Goal: Transaction & Acquisition: Purchase product/service

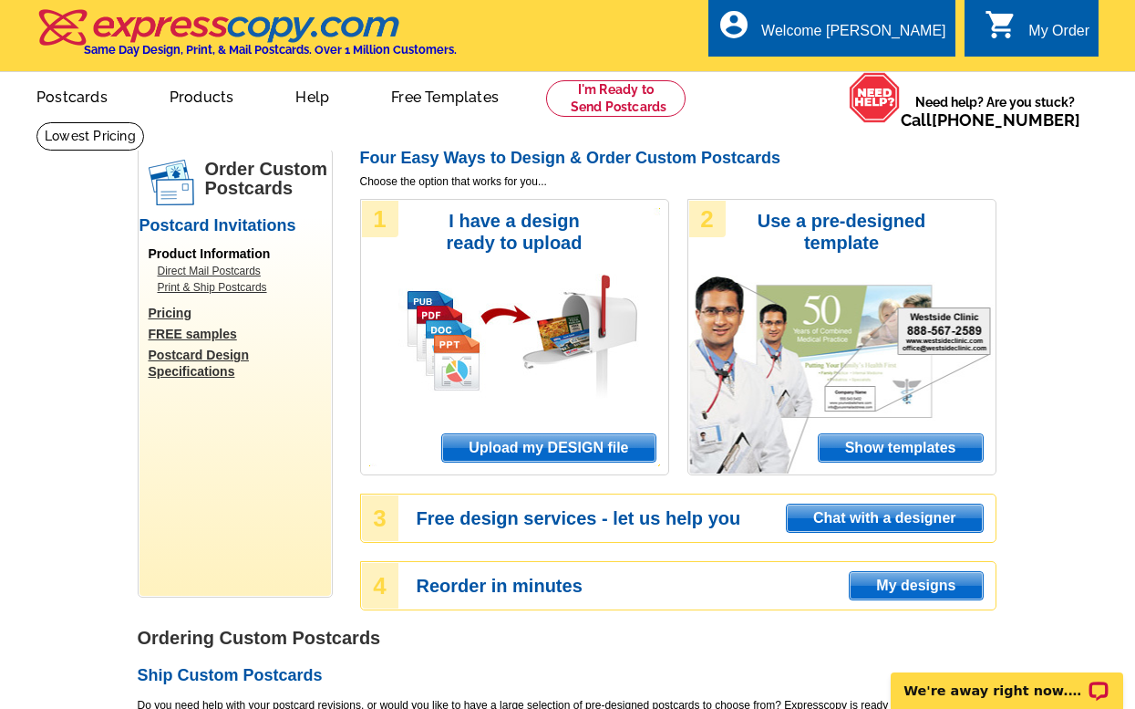
click at [526, 442] on span "Upload my DESIGN file" at bounding box center [548, 447] width 212 height 27
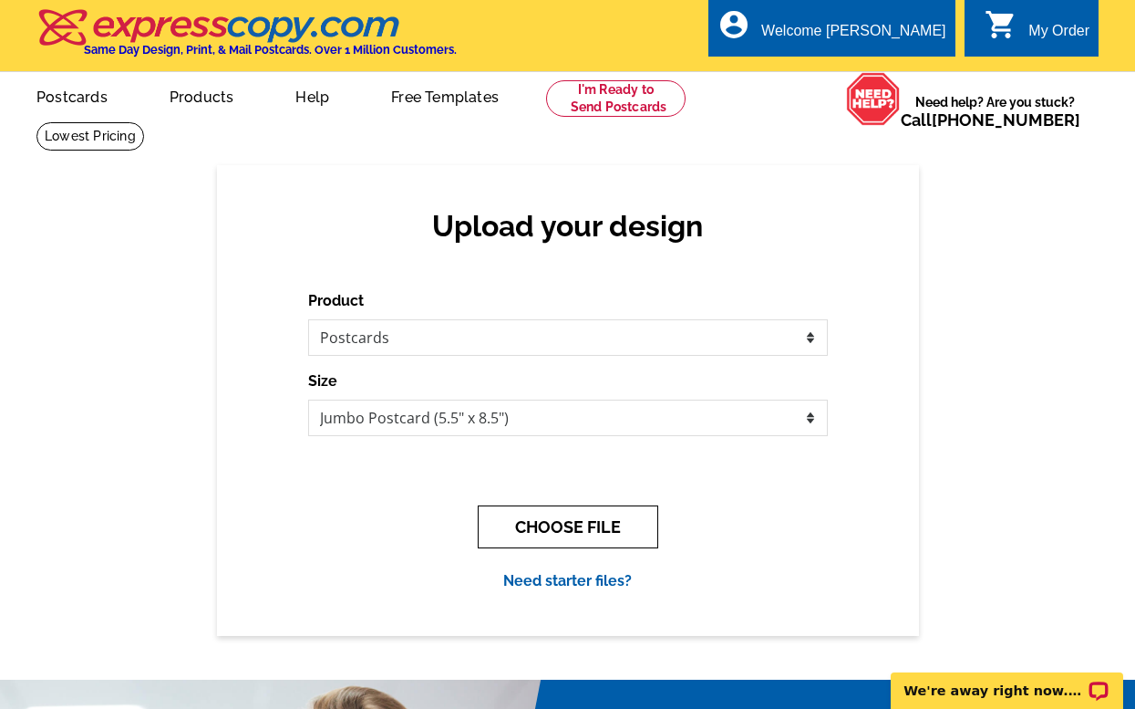
click at [582, 520] on button "CHOOSE FILE" at bounding box center [568, 526] width 181 height 43
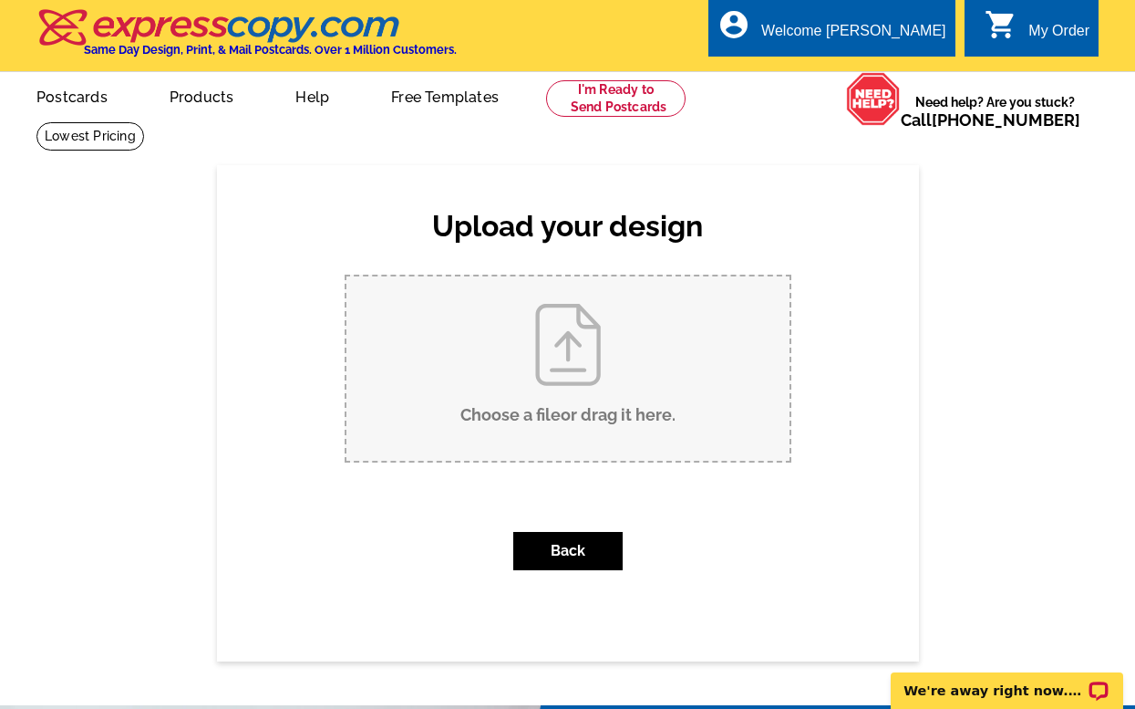
click at [554, 352] on input "Choose a file or drag it here ." at bounding box center [568, 368] width 443 height 184
type input "C:\fakepath\2217 36th St - Just Listed Postcard (1).pdf"
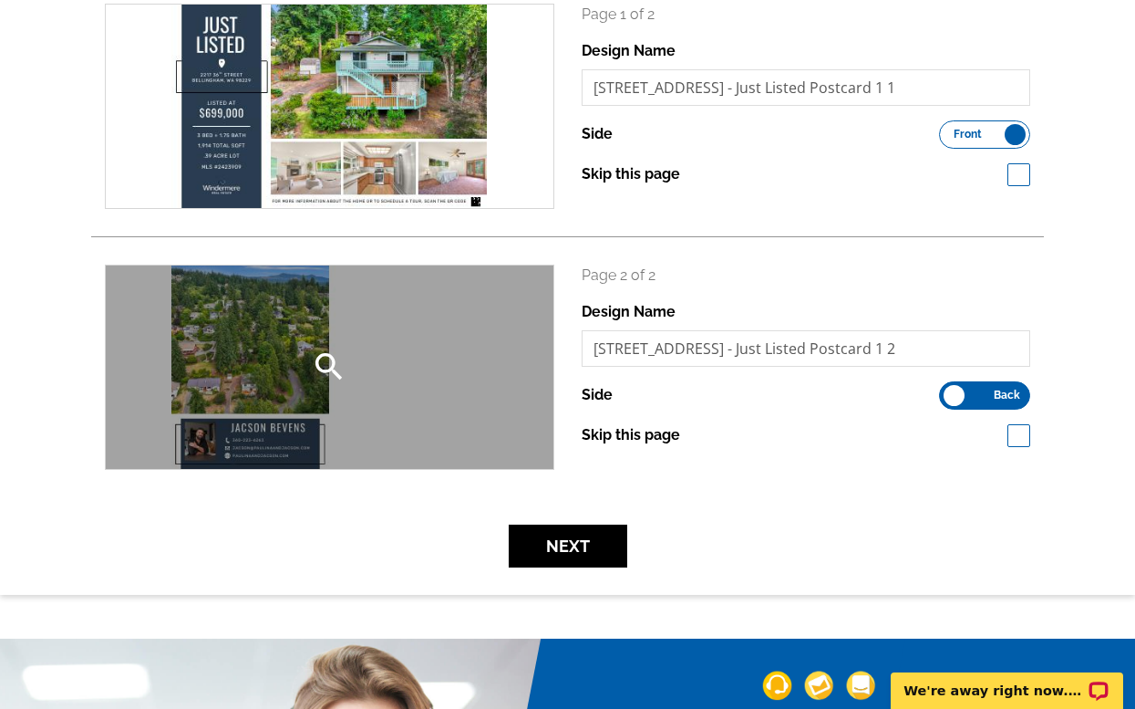
scroll to position [303, 0]
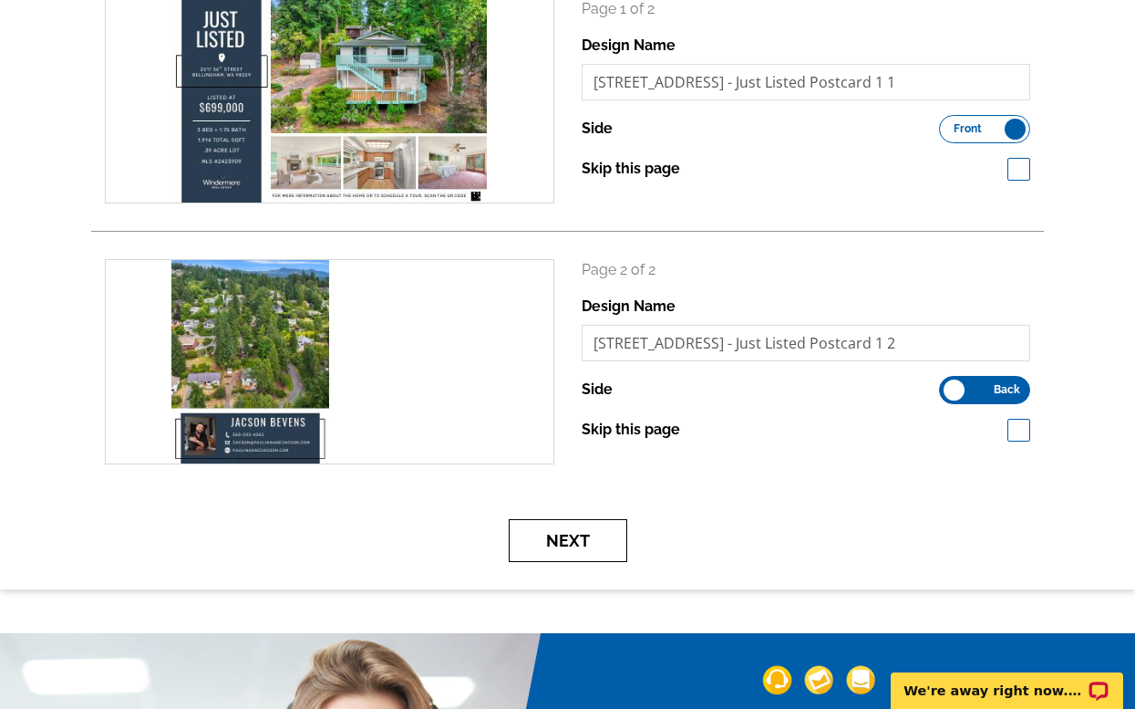
click at [597, 538] on button "Next" at bounding box center [568, 540] width 119 height 43
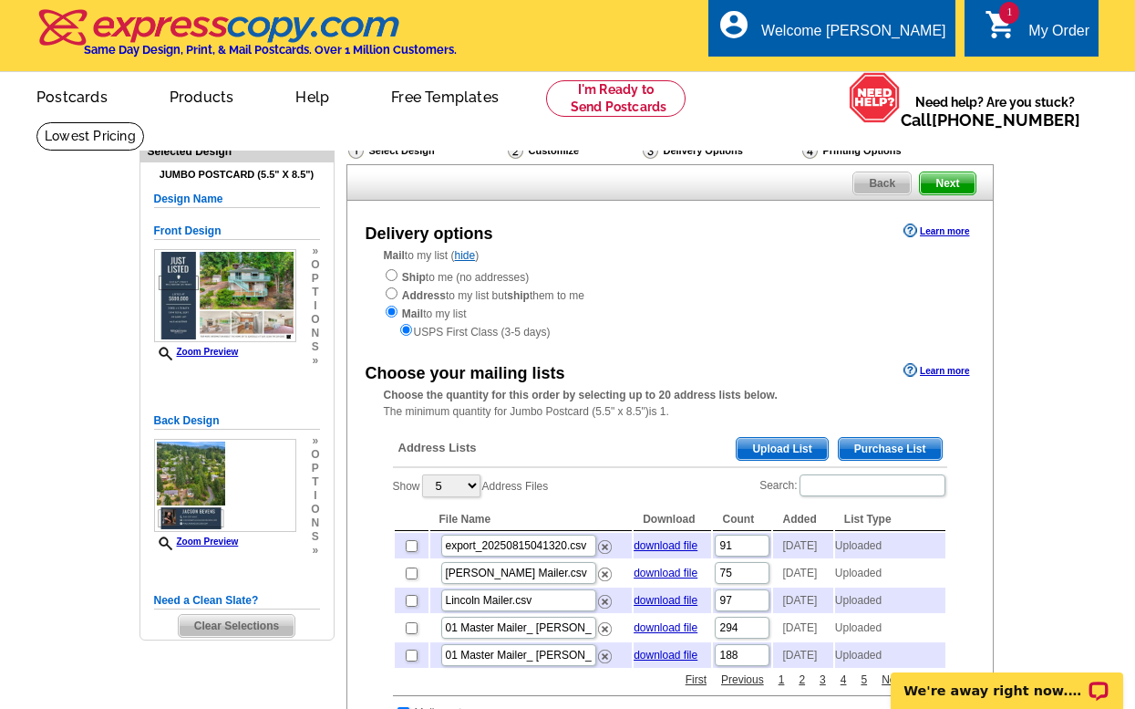
click at [772, 438] on span "Upload List" at bounding box center [782, 449] width 90 height 22
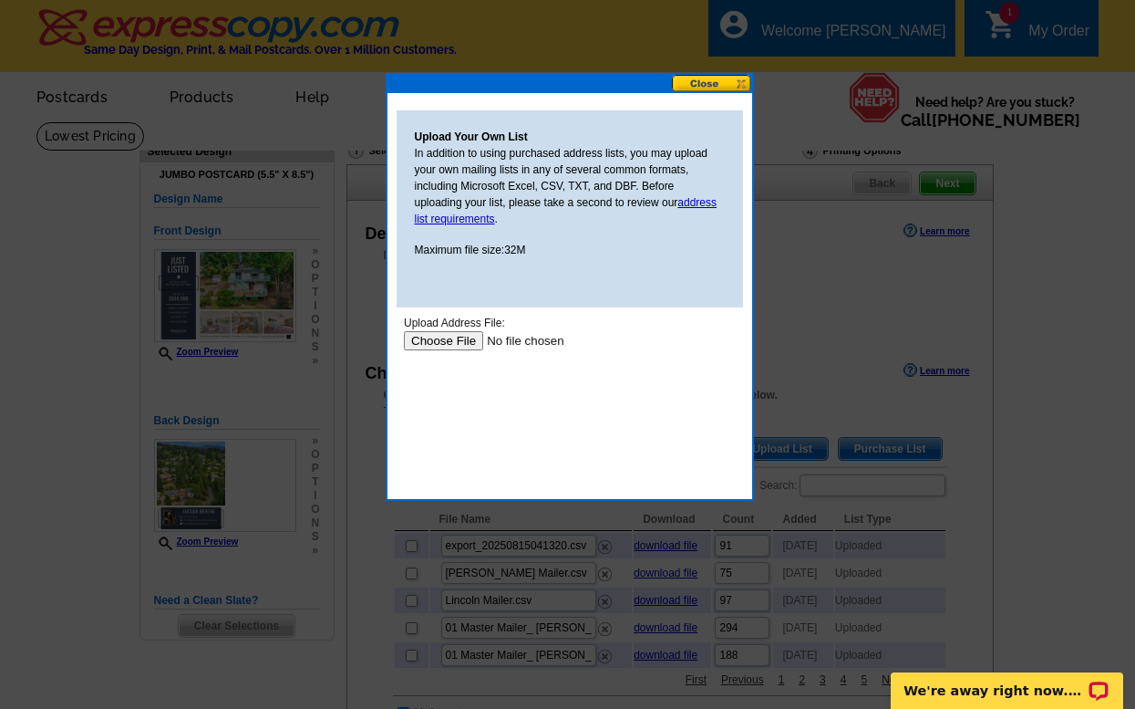
click at [438, 337] on input "file" at bounding box center [518, 340] width 231 height 19
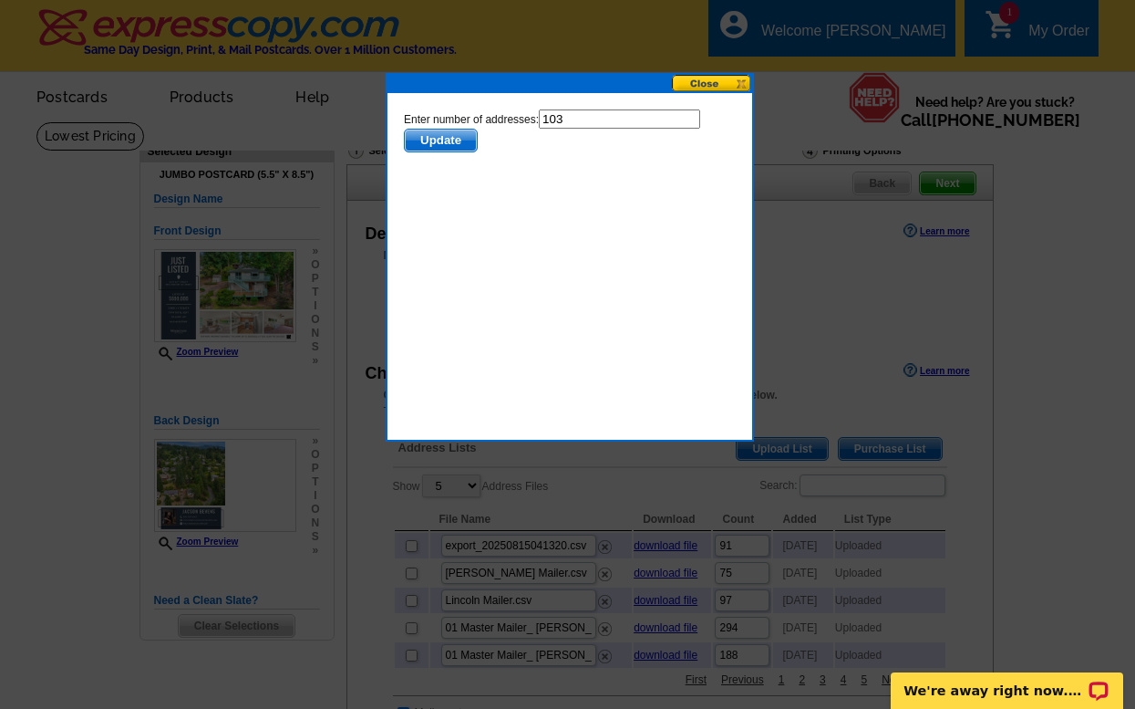
click at [452, 136] on span "Update" at bounding box center [440, 140] width 72 height 22
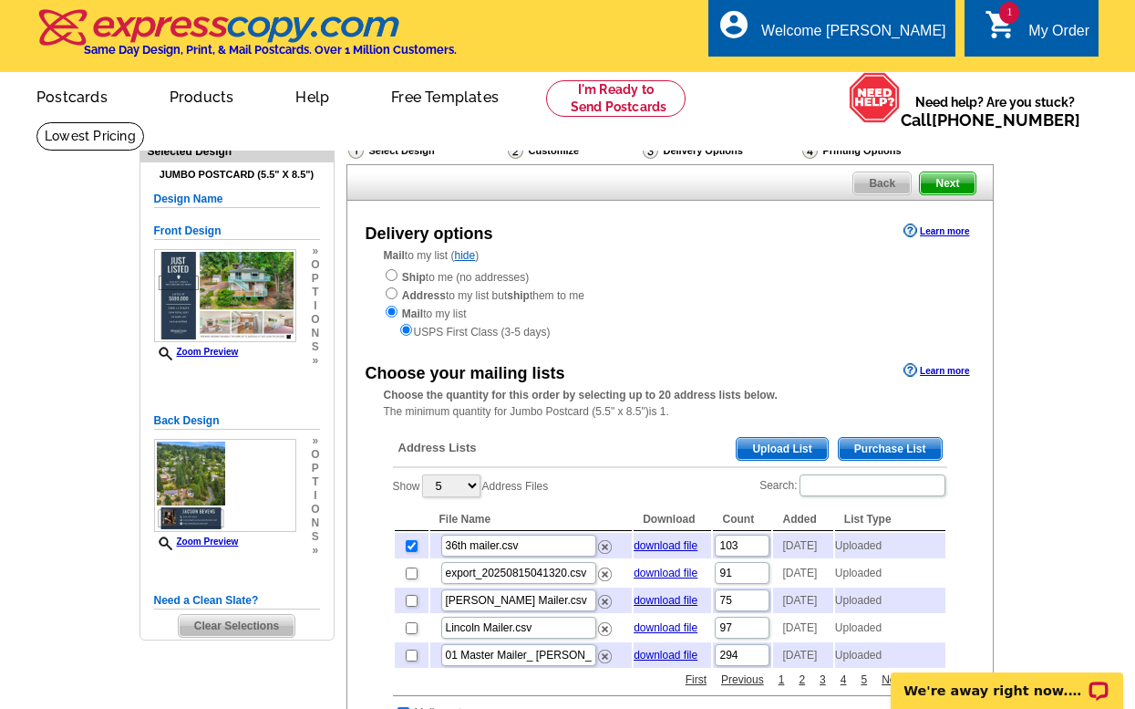
click at [955, 181] on span "Next" at bounding box center [947, 183] width 55 height 22
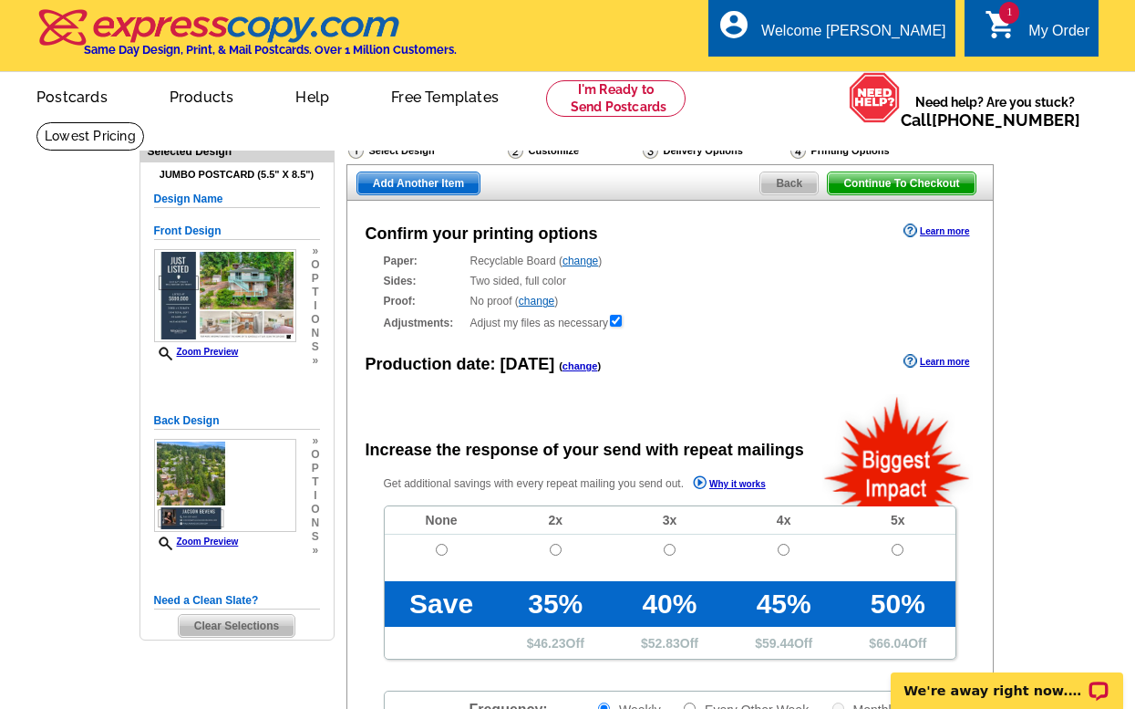
radio input "false"
click at [432, 547] on td at bounding box center [442, 557] width 114 height 47
click at [444, 552] on input "radio" at bounding box center [442, 550] width 12 height 12
radio input "true"
click at [436, 182] on span "Add Another Item" at bounding box center [418, 183] width 122 height 22
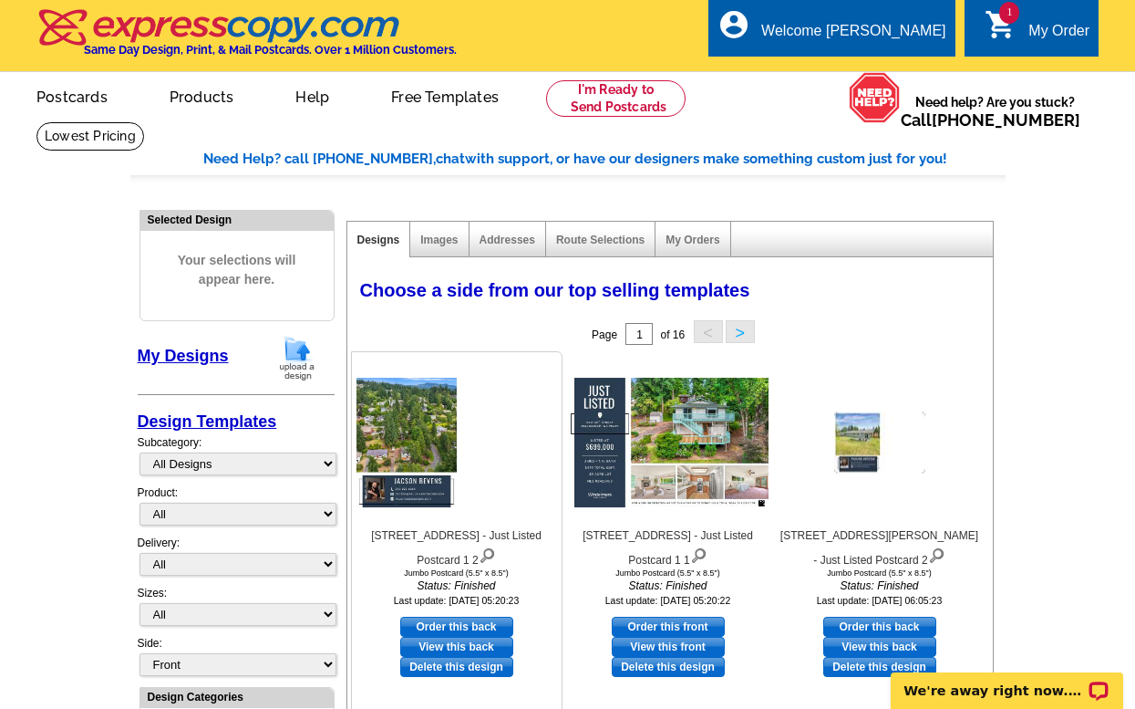
scroll to position [50, 0]
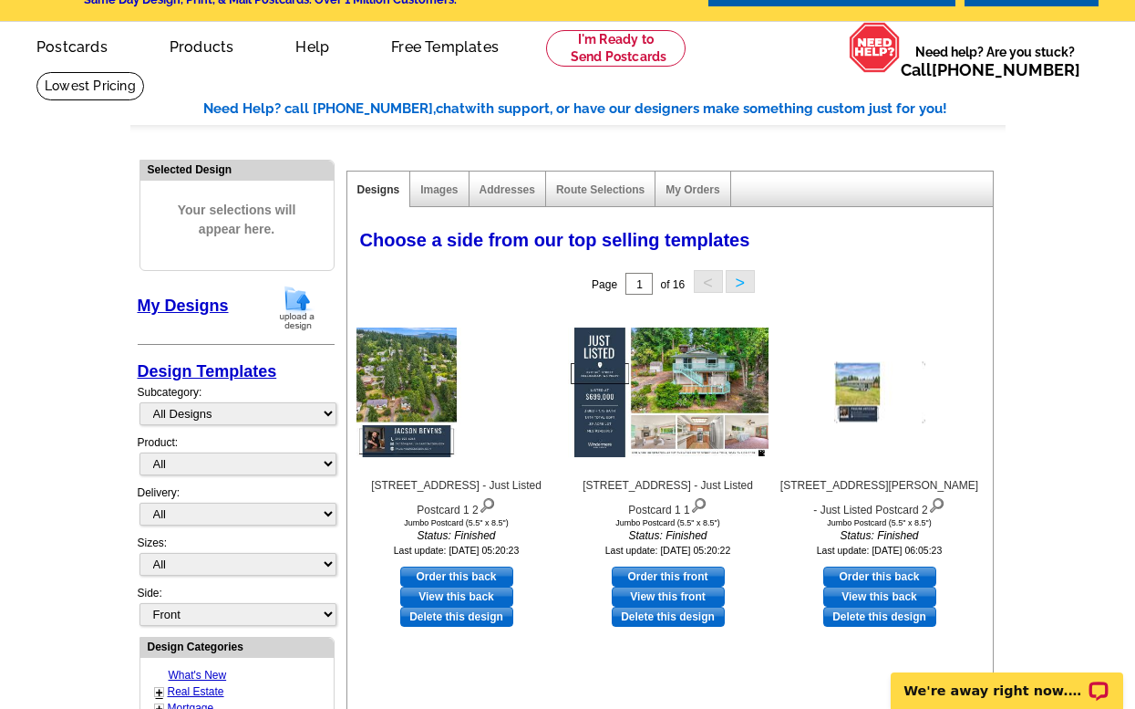
click at [290, 305] on img at bounding box center [297, 308] width 47 height 47
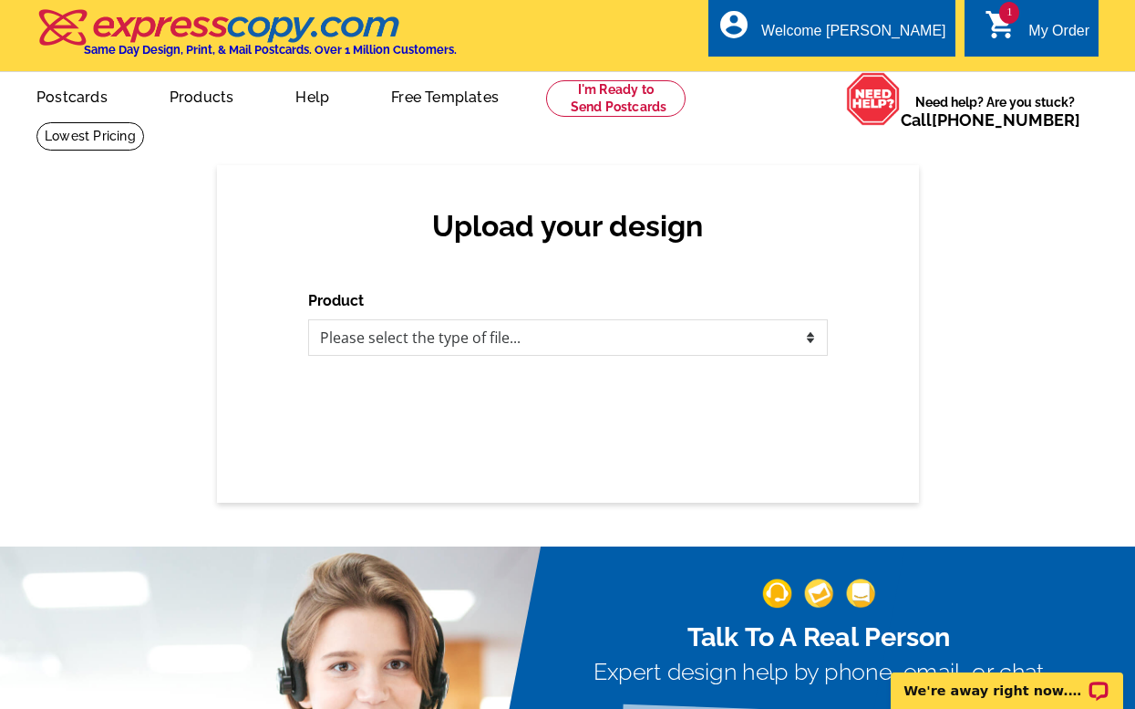
click at [416, 315] on div "Product Please select the type of file... Postcards Business Cards Letters and …" at bounding box center [568, 323] width 520 height 66
select select "1"
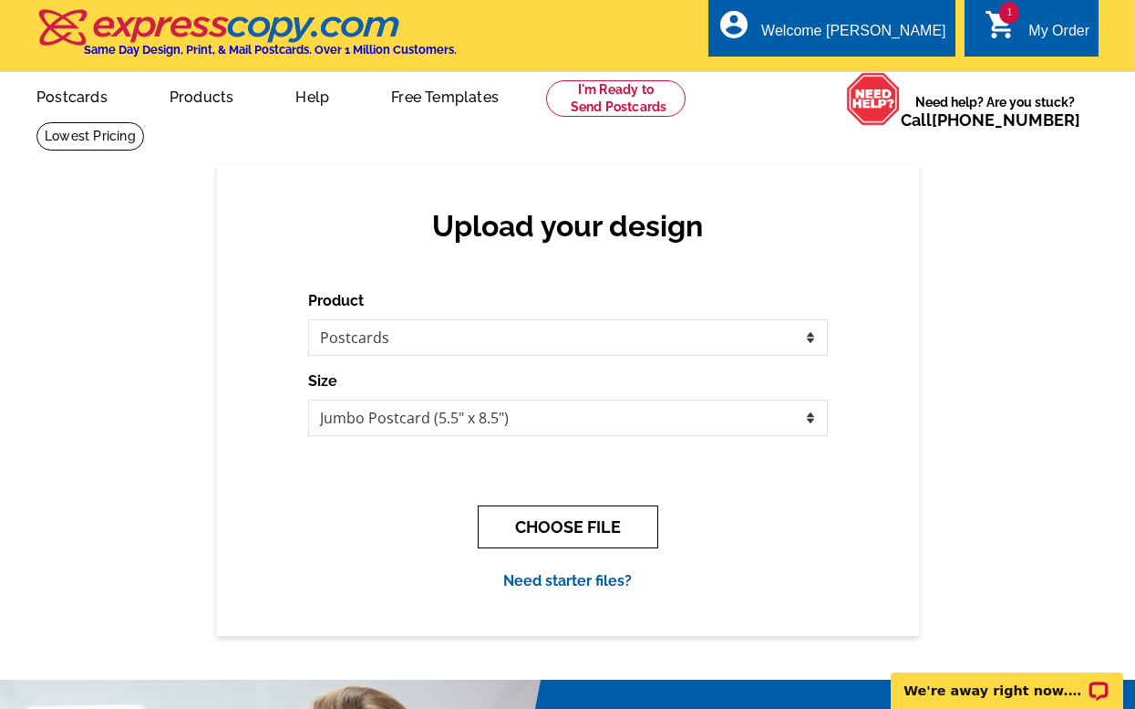
click at [536, 511] on button "CHOOSE FILE" at bounding box center [568, 526] width 181 height 43
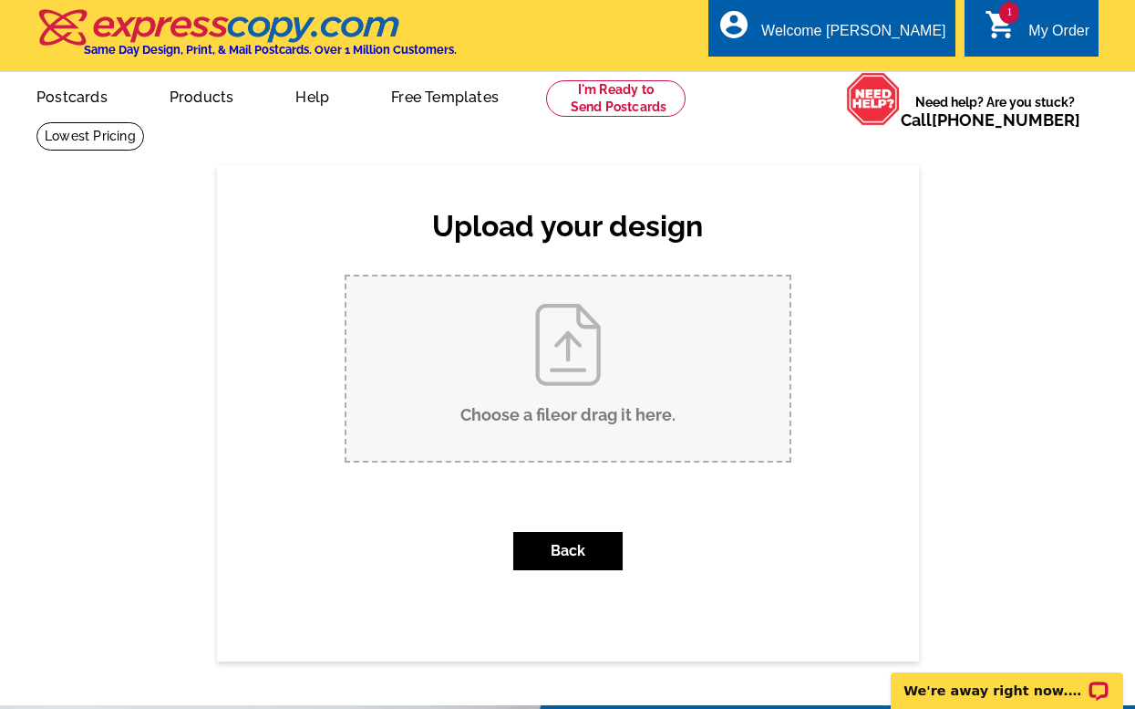
click at [524, 410] on input "Choose a file or drag it here ." at bounding box center [568, 368] width 443 height 184
type input "C:\fakepath\4155 Wayside Ct - Just Listed Postcard.pdf"
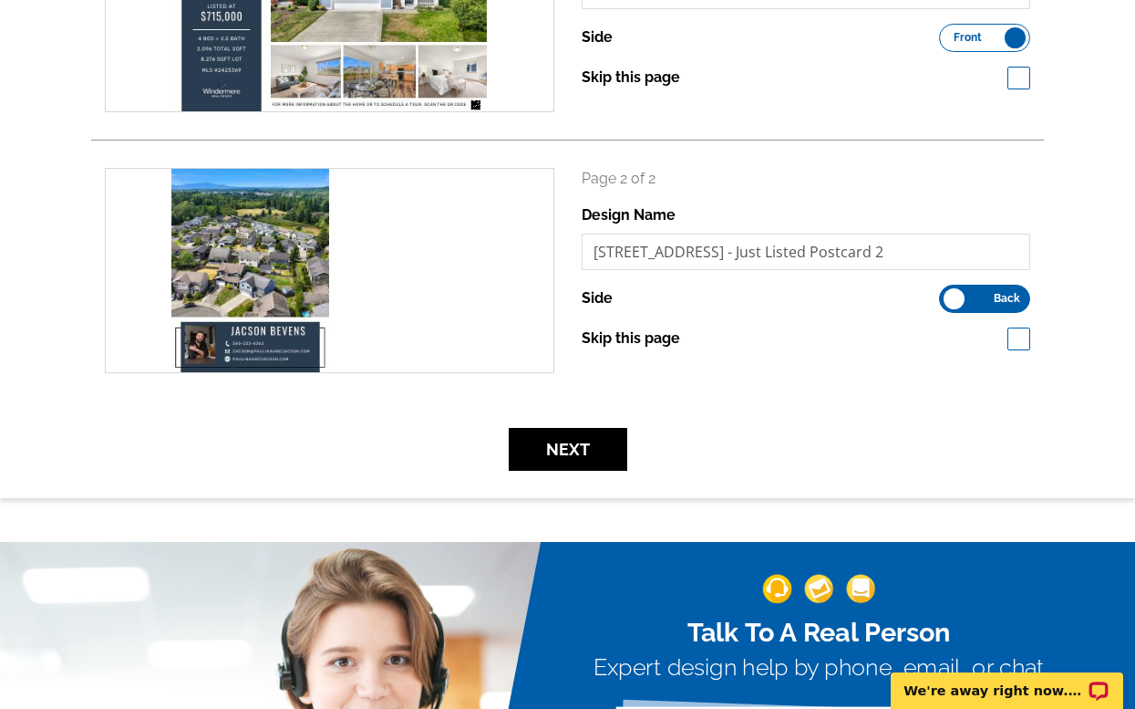
scroll to position [419, 0]
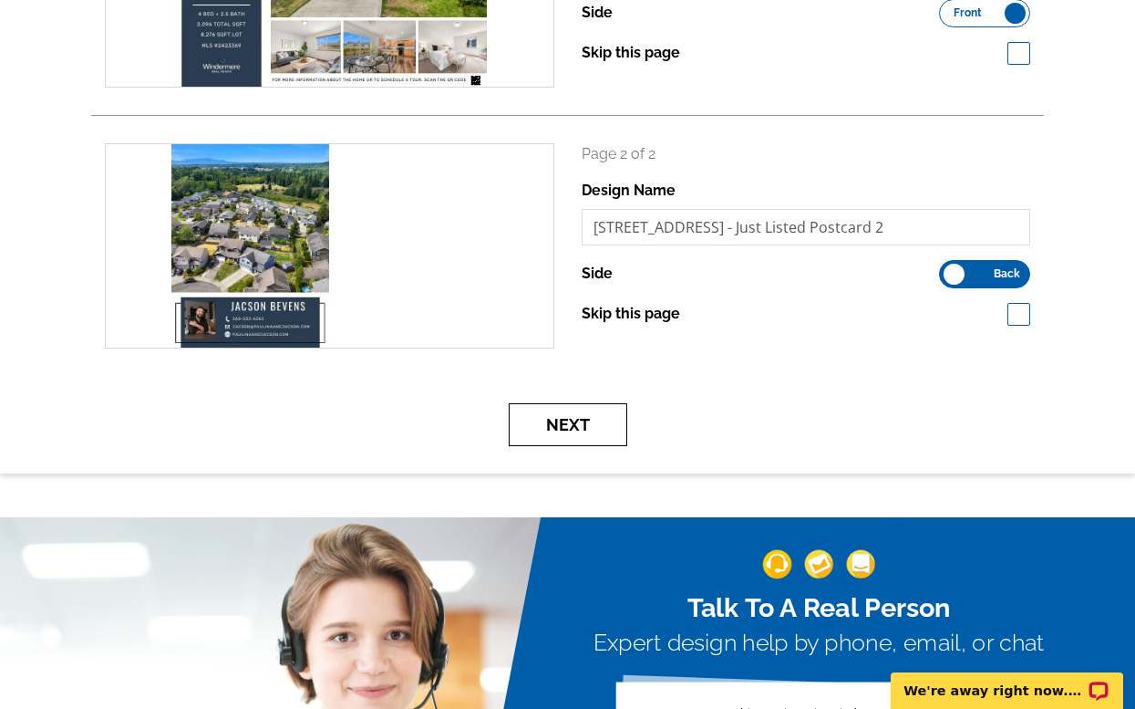
click at [546, 431] on button "Next" at bounding box center [568, 424] width 119 height 43
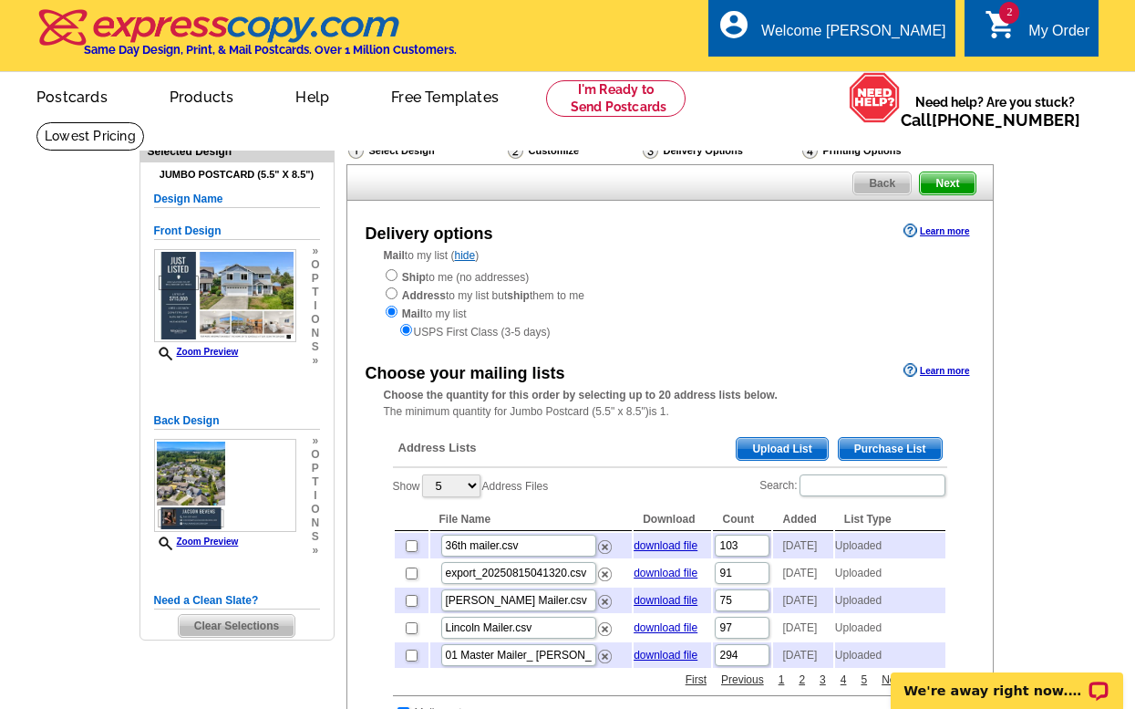
click at [774, 449] on span "Upload List" at bounding box center [782, 449] width 90 height 22
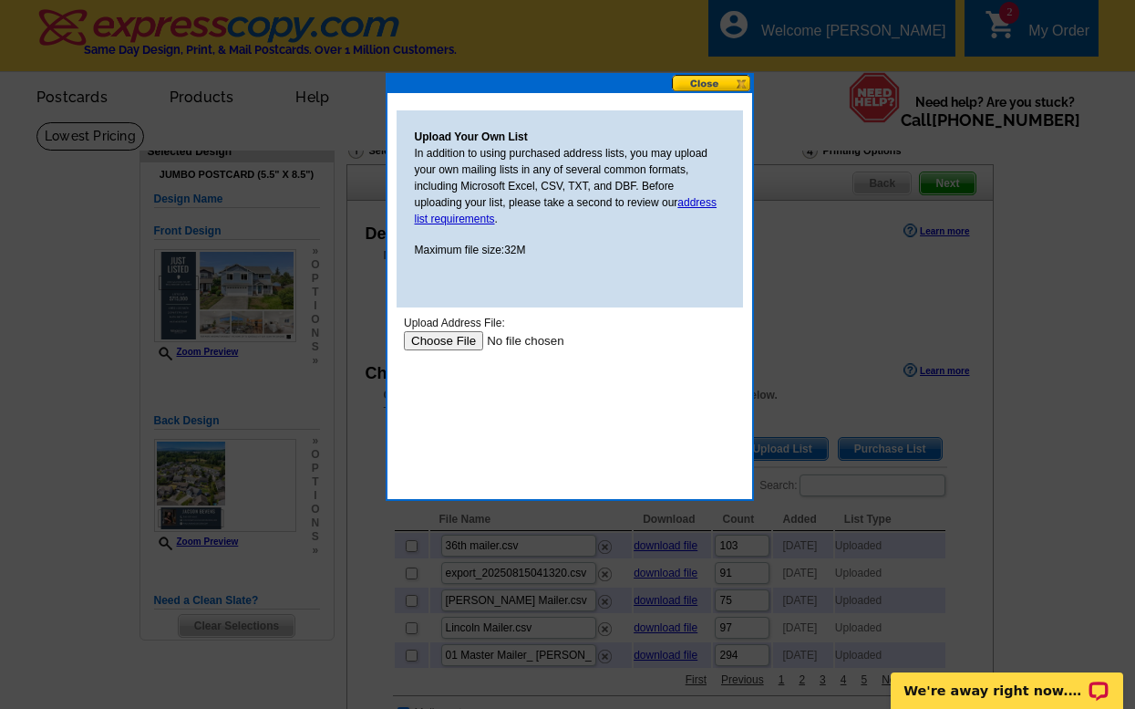
click at [441, 341] on input "file" at bounding box center [518, 340] width 231 height 19
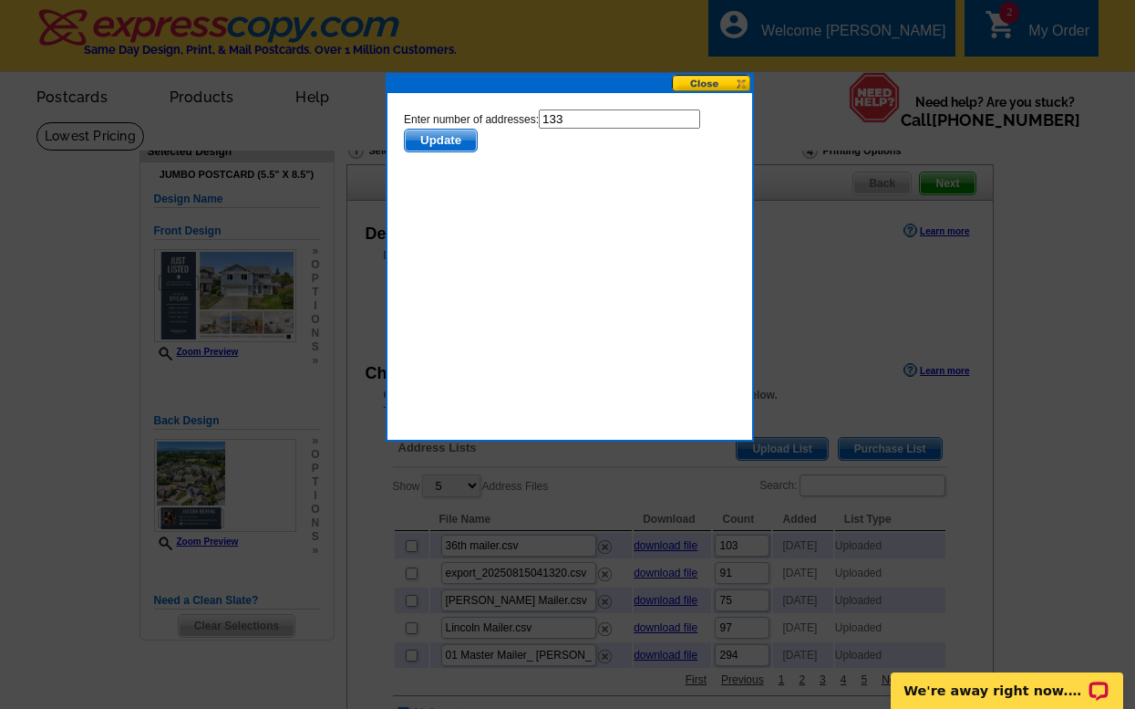
click at [455, 138] on span "Update" at bounding box center [440, 140] width 72 height 22
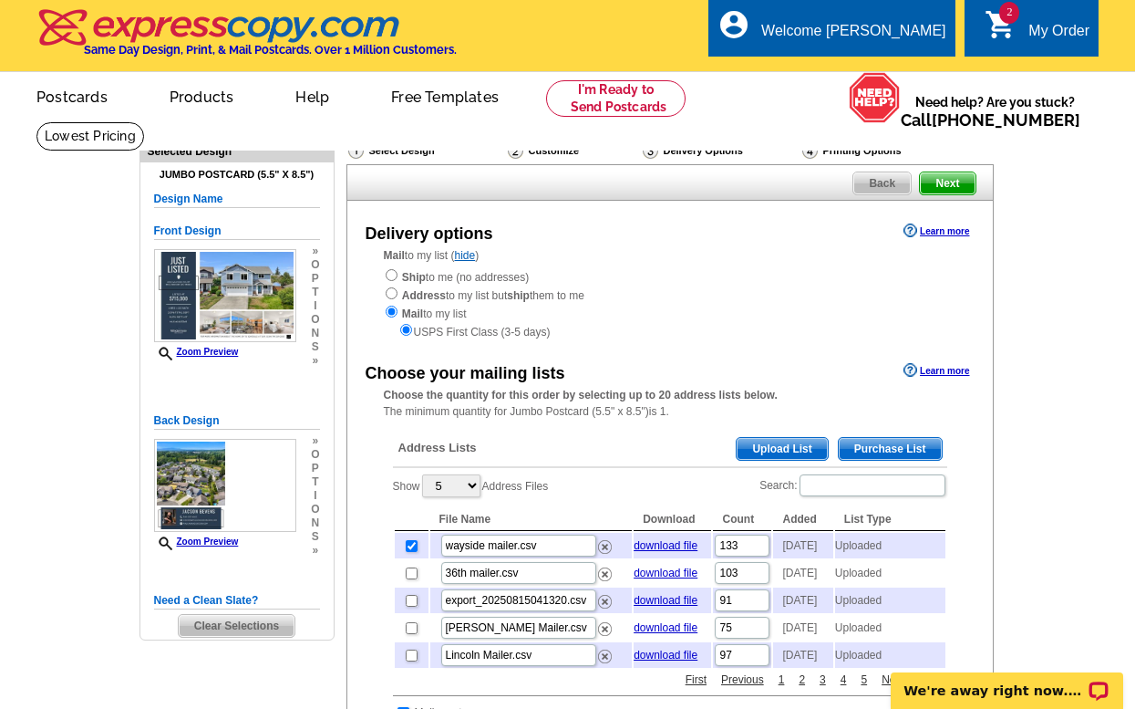
click at [937, 185] on span "Next" at bounding box center [947, 183] width 55 height 22
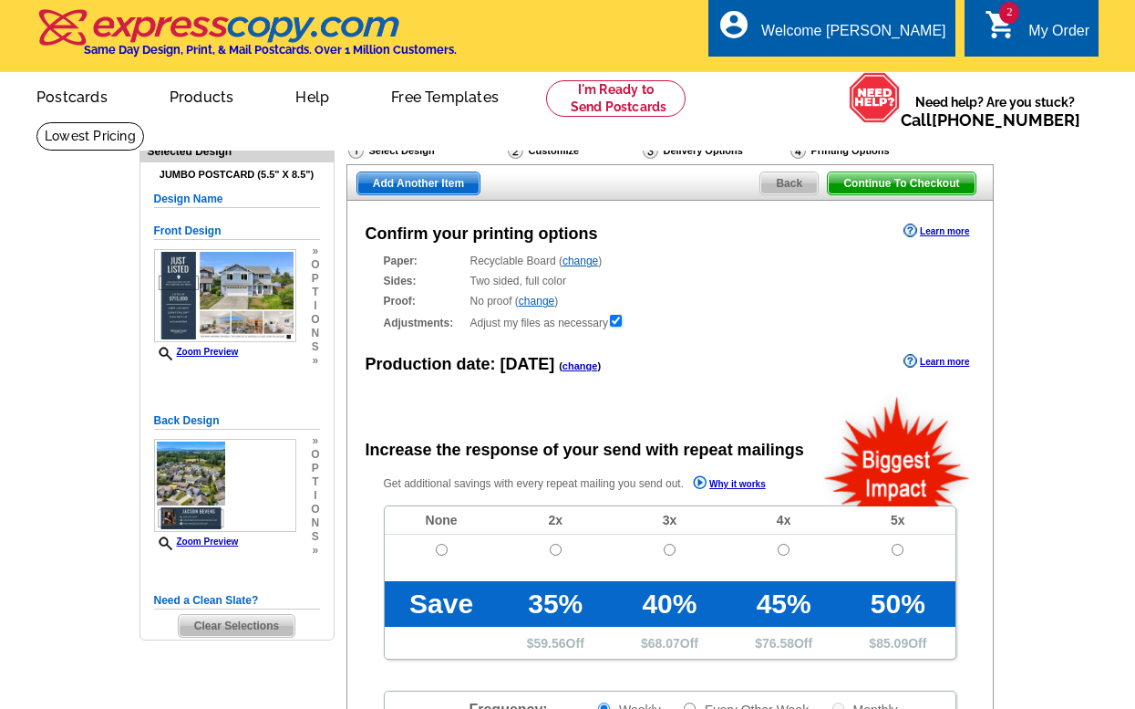
radio input "false"
click at [438, 545] on input "radio" at bounding box center [442, 550] width 12 height 12
radio input "true"
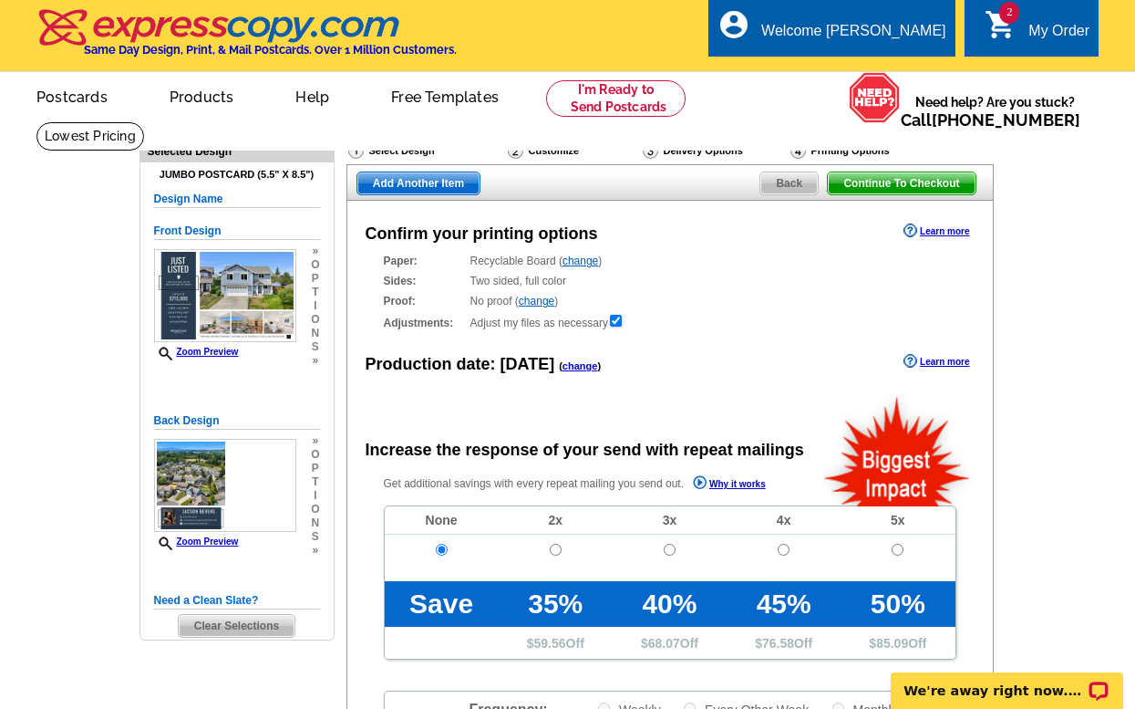
click at [933, 185] on span "Continue To Checkout" at bounding box center [901, 183] width 147 height 22
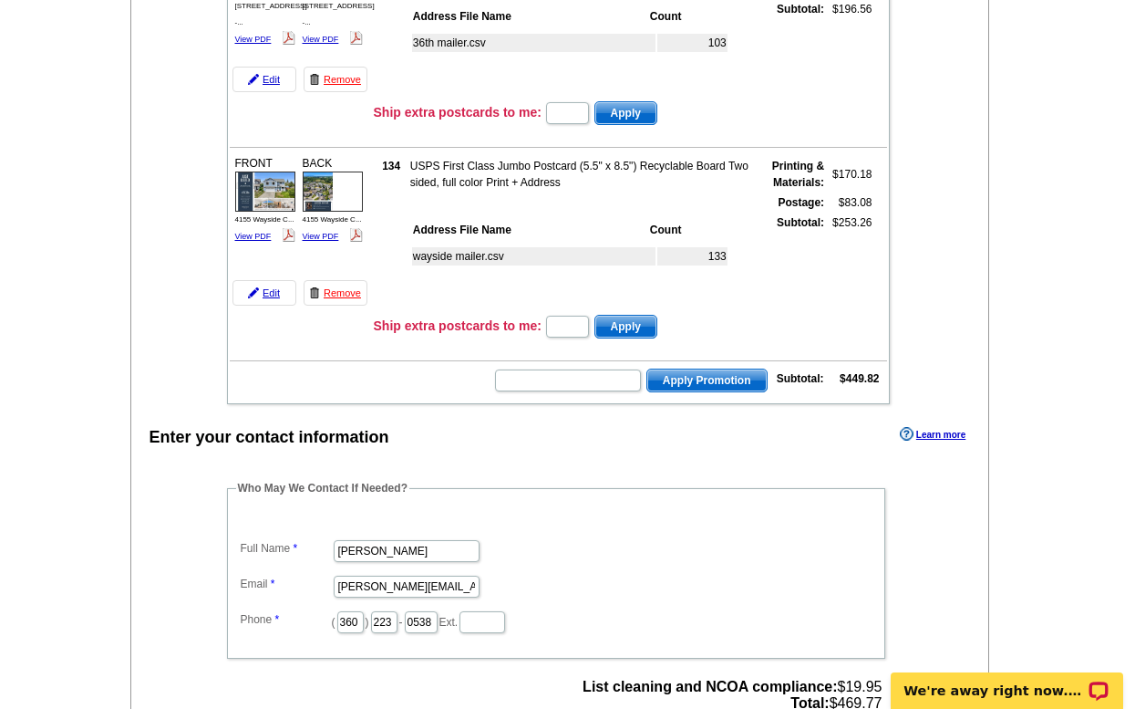
scroll to position [328, 0]
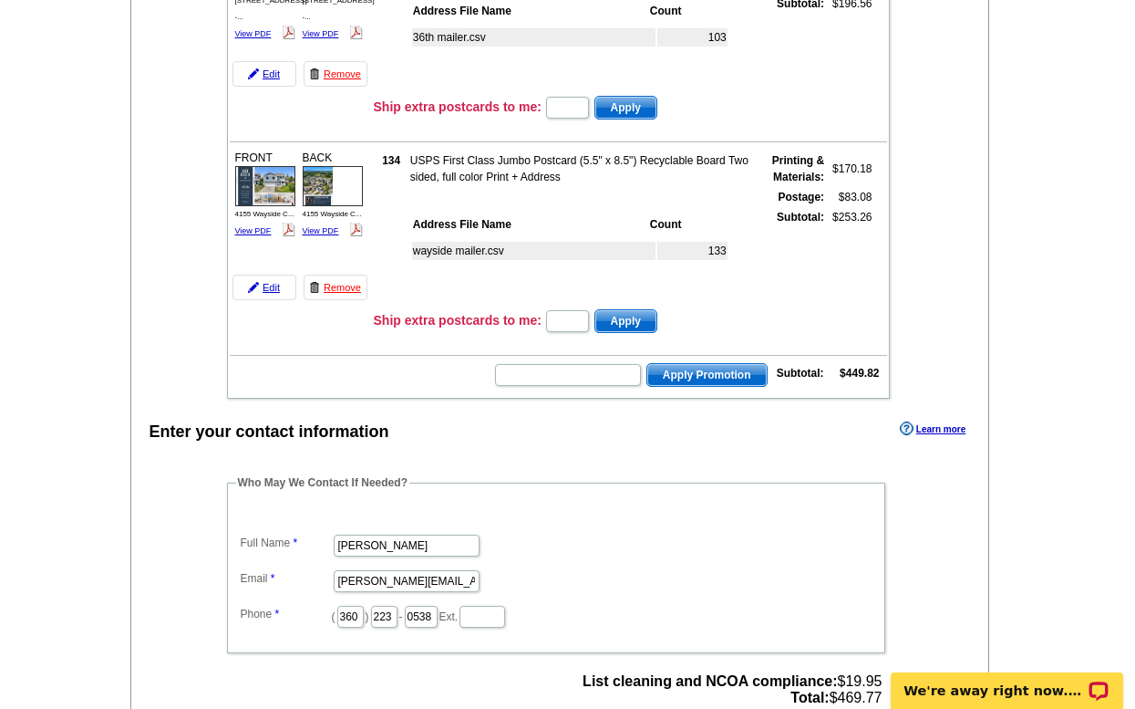
click at [626, 393] on td at bounding box center [559, 392] width 658 height 5
click at [619, 376] on input "text" at bounding box center [568, 375] width 146 height 22
type input "HURRY40"
click at [683, 366] on span "Apply Promotion" at bounding box center [706, 375] width 119 height 22
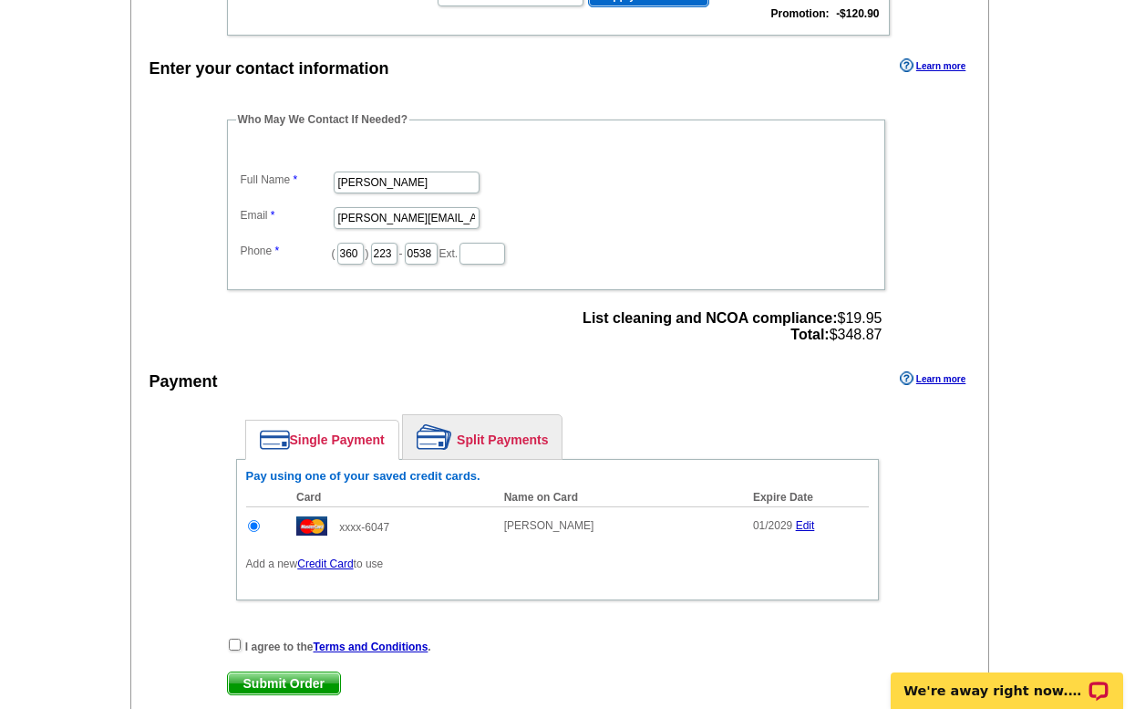
scroll to position [765, 0]
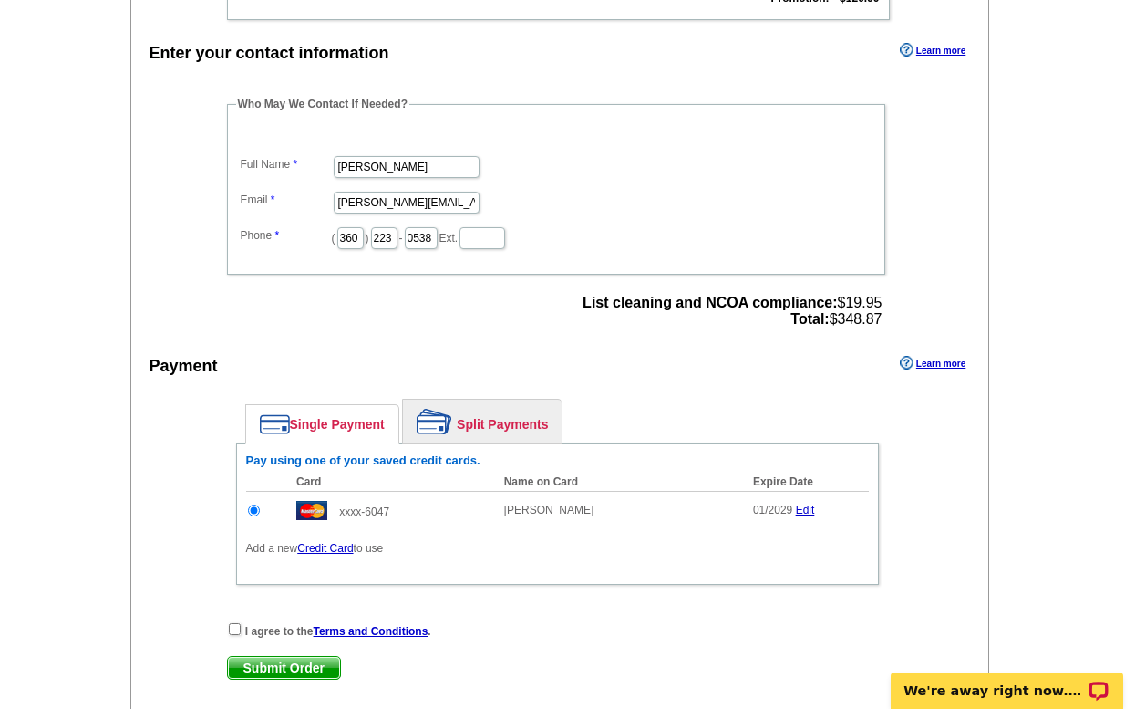
click at [247, 630] on strong "I agree to the Terms and Conditions ." at bounding box center [338, 631] width 186 height 13
click at [238, 627] on input "checkbox" at bounding box center [235, 629] width 12 height 12
checkbox input "true"
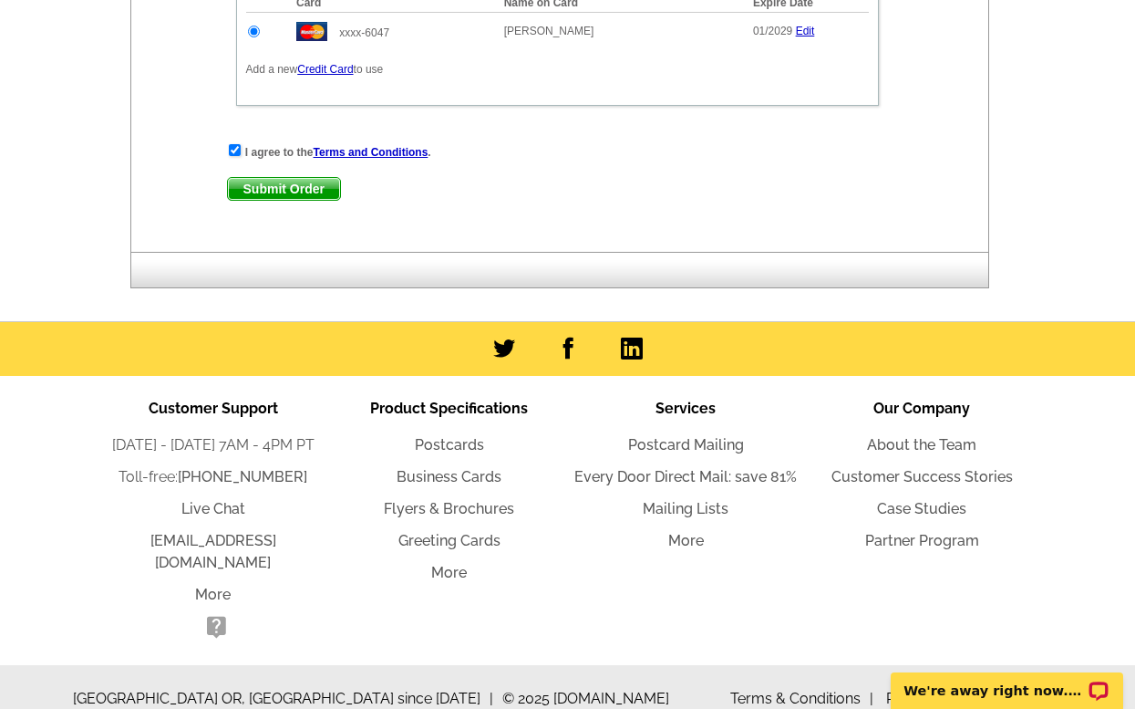
scroll to position [1243, 0]
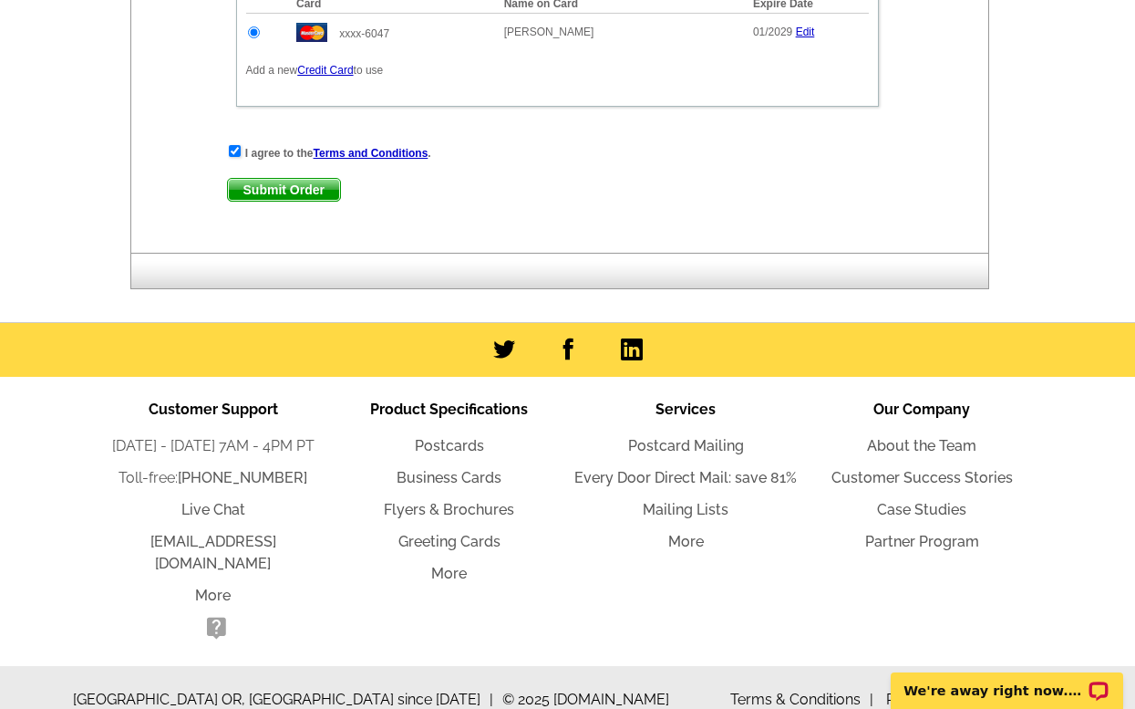
click at [277, 174] on div "I agree to the Terms and Conditions . Submit Order Submit Order" at bounding box center [557, 180] width 661 height 75
click at [277, 190] on span "Submit Order" at bounding box center [284, 190] width 112 height 22
